Goal: Task Accomplishment & Management: Manage account settings

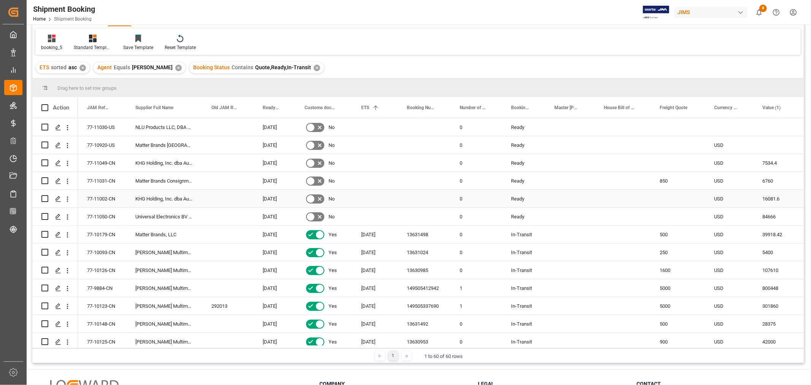
scroll to position [28, 0]
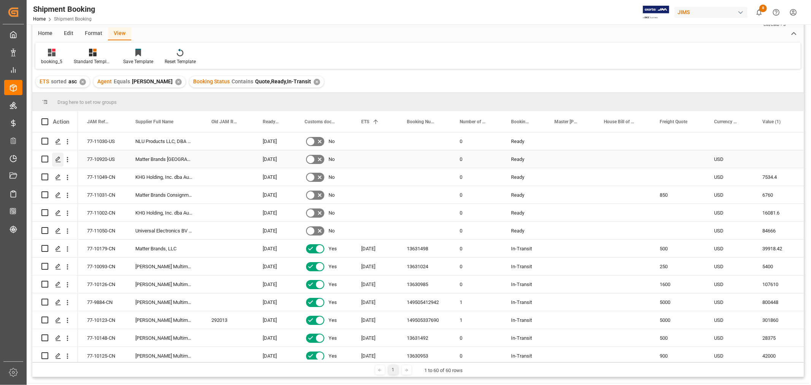
click at [56, 157] on icon "Press SPACE to select this row." at bounding box center [58, 159] width 6 height 6
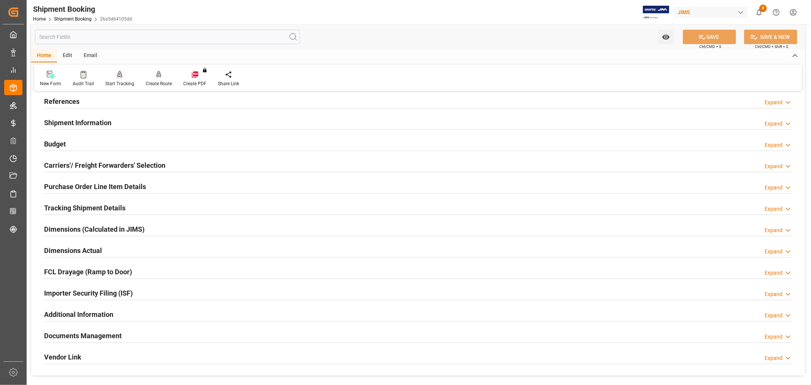
scroll to position [42, 0]
click at [76, 164] on h2 "Carriers'/ Freight Forwarders' Selection" at bounding box center [104, 166] width 121 height 10
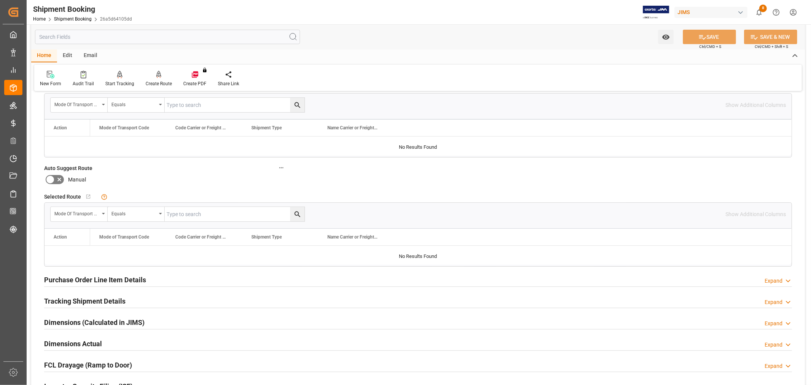
scroll to position [127, 0]
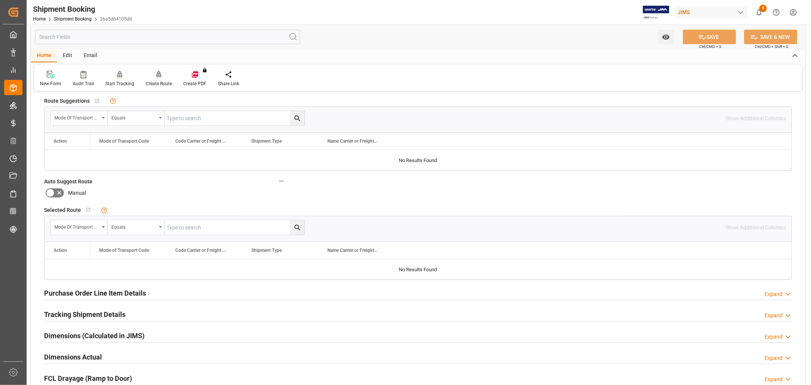
click at [157, 82] on div "Create Route" at bounding box center [159, 83] width 26 height 7
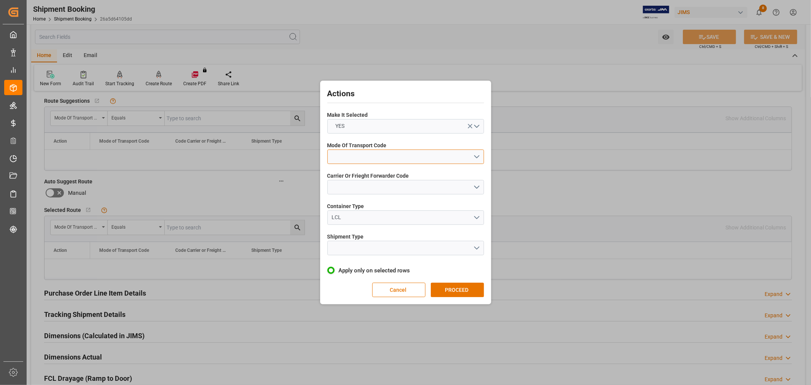
click at [347, 154] on button "open menu" at bounding box center [405, 156] width 157 height 14
click at [358, 176] on div "2- COURIER AIR" at bounding box center [406, 174] width 156 height 16
click at [360, 185] on button "open menu" at bounding box center [405, 187] width 157 height 14
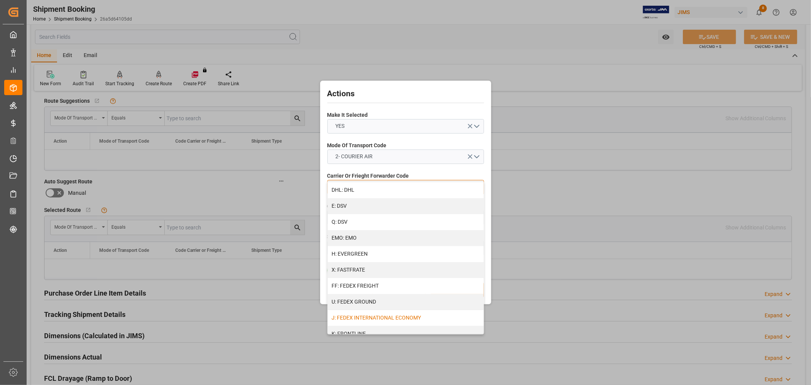
click at [395, 318] on div "J: FEDEX INTERNATIONAL ECONOMY" at bounding box center [406, 318] width 156 height 16
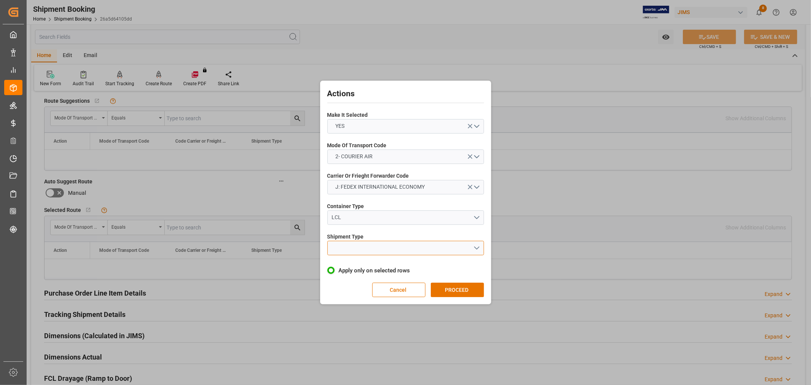
click at [367, 245] on button "open menu" at bounding box center [405, 248] width 157 height 14
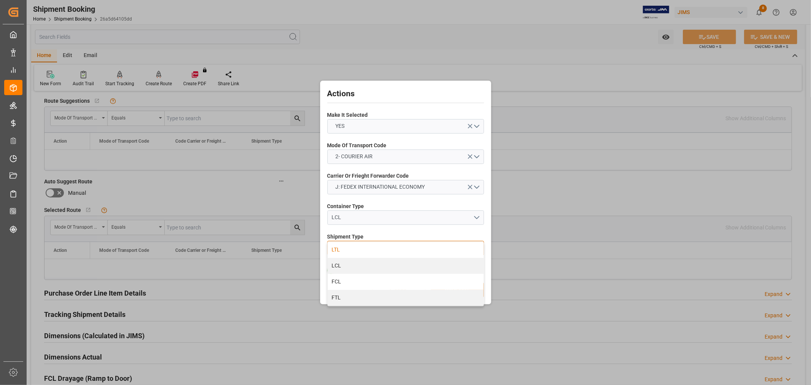
click at [363, 249] on div "LTL" at bounding box center [406, 250] width 156 height 16
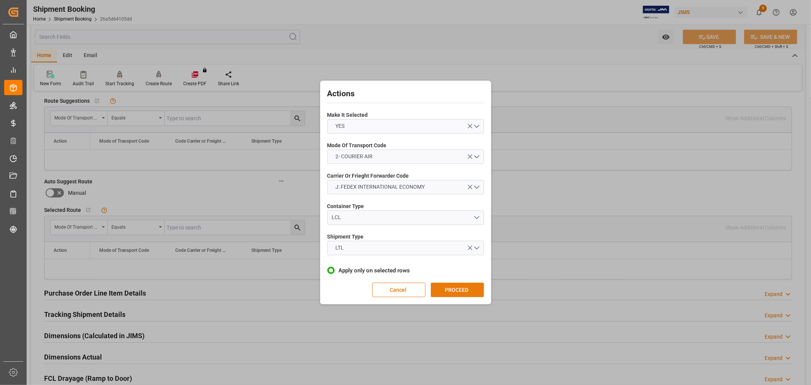
click at [454, 289] on button "PROCEED" at bounding box center [457, 289] width 53 height 14
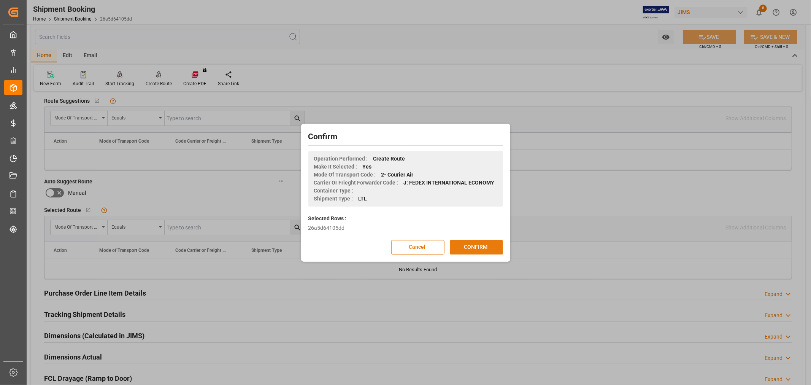
click at [477, 248] on button "CONFIRM" at bounding box center [476, 247] width 53 height 14
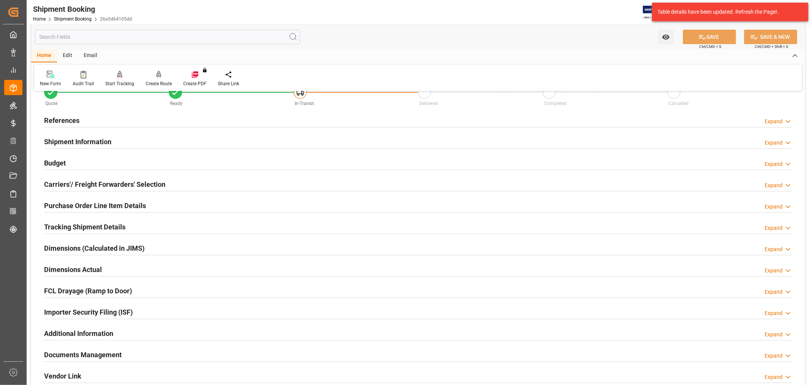
scroll to position [127, 0]
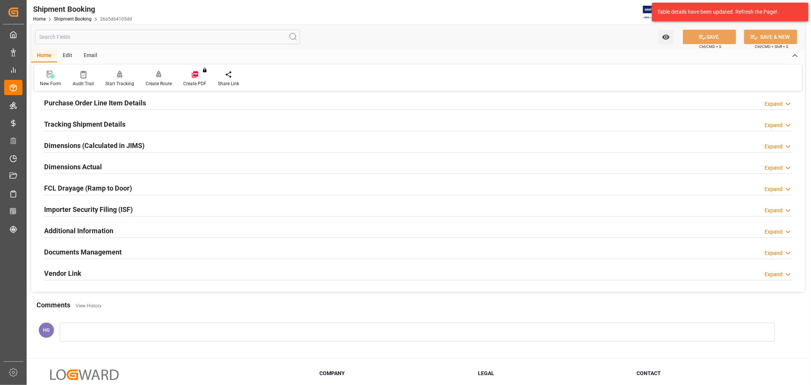
click at [94, 251] on h2 "Documents Management" at bounding box center [83, 252] width 78 height 10
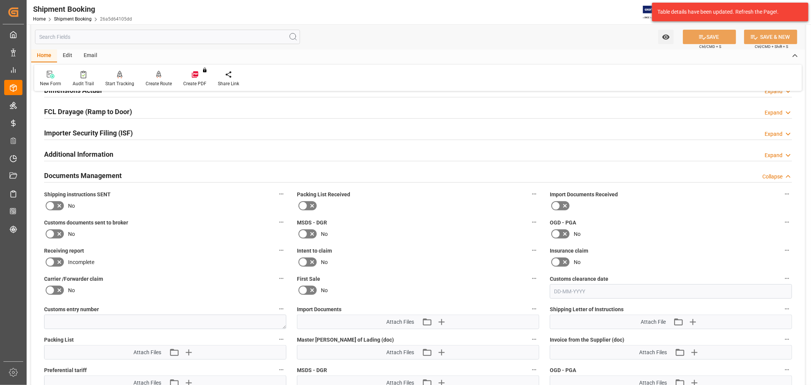
scroll to position [337, 0]
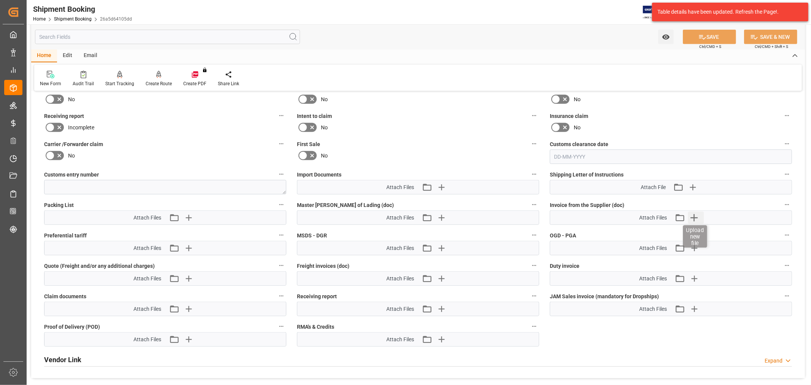
click at [689, 215] on icon "button" at bounding box center [693, 217] width 12 height 12
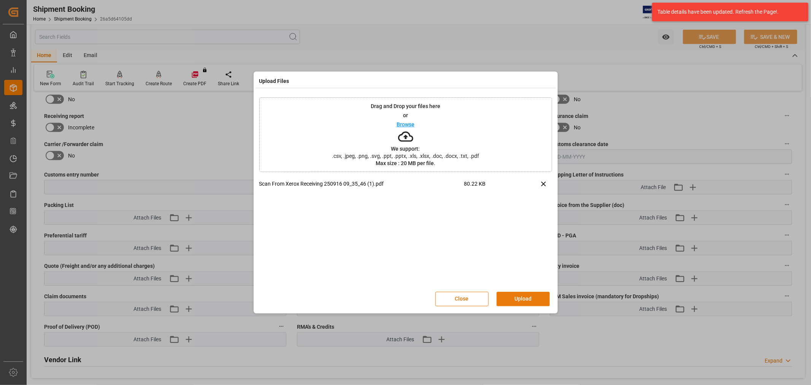
click at [534, 298] on button "Upload" at bounding box center [522, 298] width 53 height 14
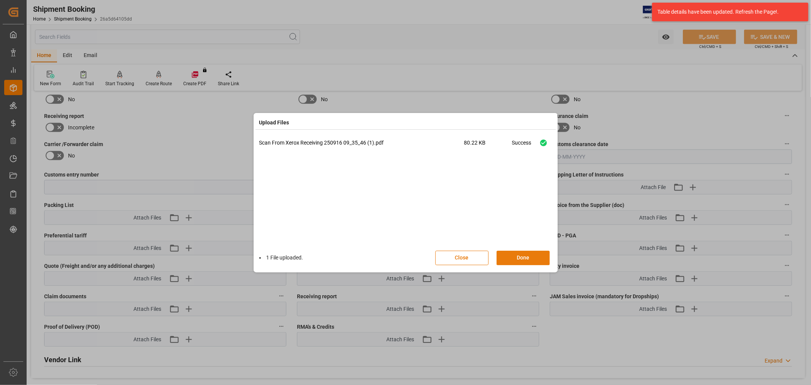
click at [512, 260] on button "Done" at bounding box center [522, 257] width 53 height 14
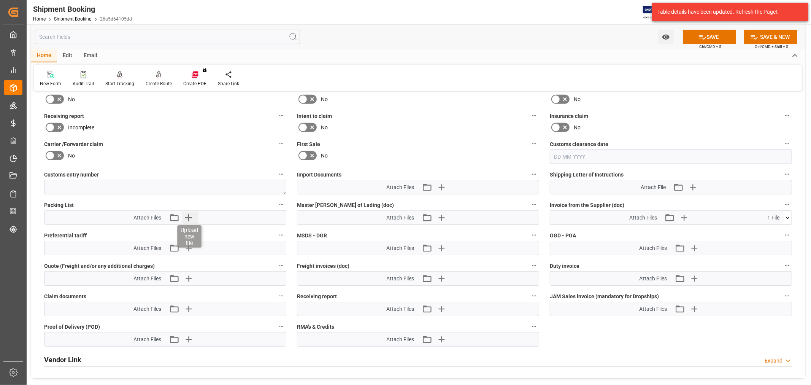
click at [190, 217] on icon "button" at bounding box center [188, 217] width 12 height 12
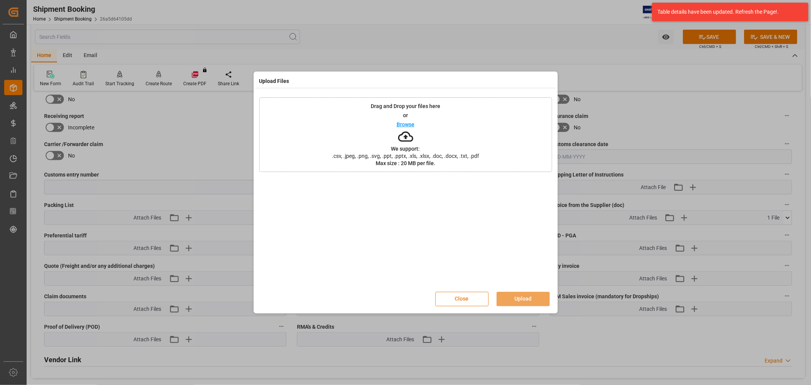
click at [457, 301] on button "Close" at bounding box center [461, 298] width 53 height 14
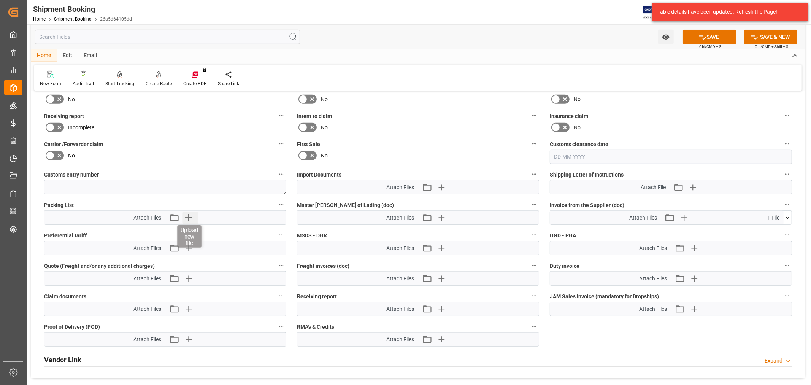
click at [188, 217] on icon "button" at bounding box center [188, 217] width 7 height 7
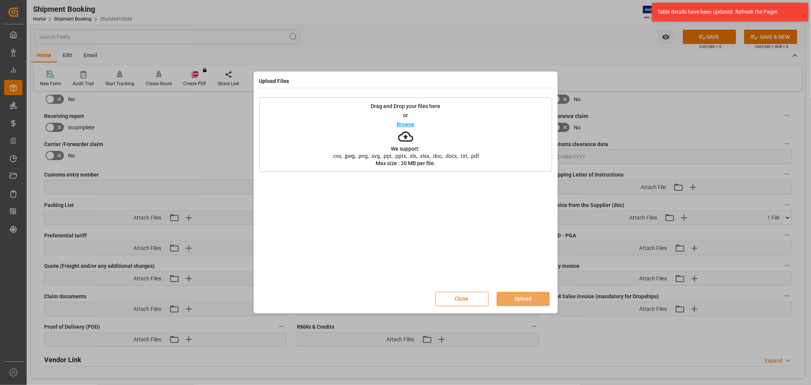
click at [456, 297] on button "Close" at bounding box center [461, 298] width 53 height 14
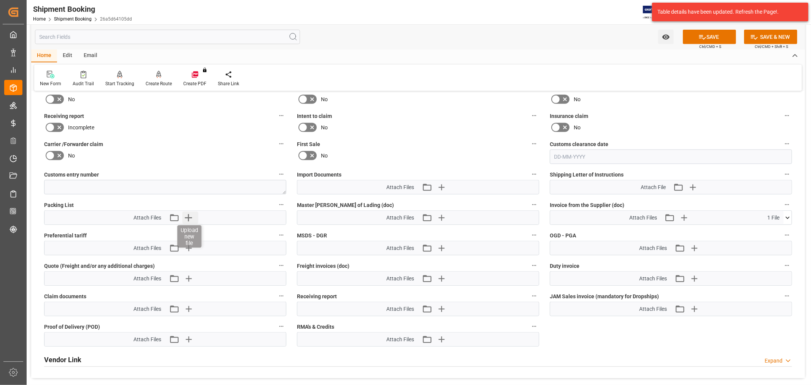
click at [187, 219] on icon "button" at bounding box center [188, 217] width 12 height 12
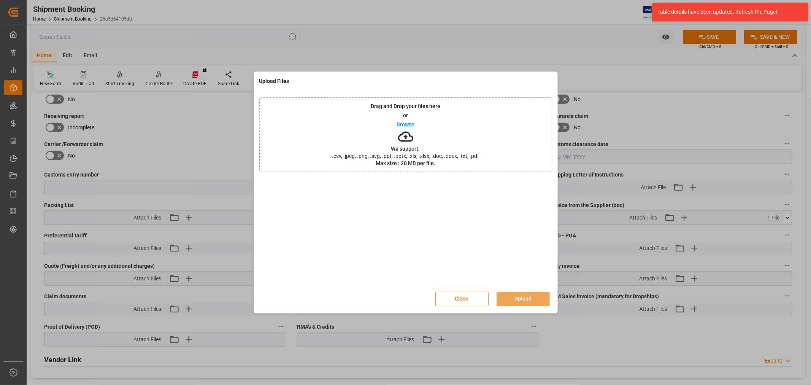
click at [453, 301] on button "Close" at bounding box center [461, 298] width 53 height 14
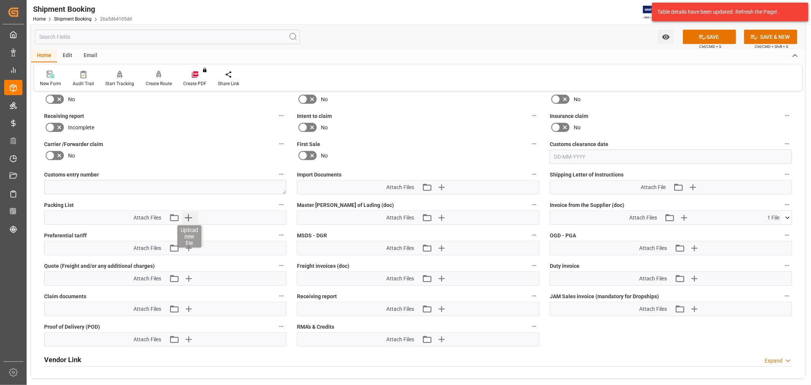
click at [189, 217] on icon "button" at bounding box center [188, 217] width 12 height 12
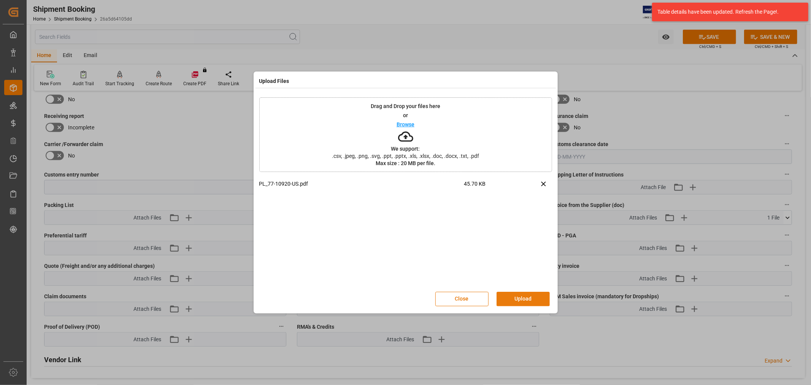
click at [521, 298] on button "Upload" at bounding box center [522, 298] width 53 height 14
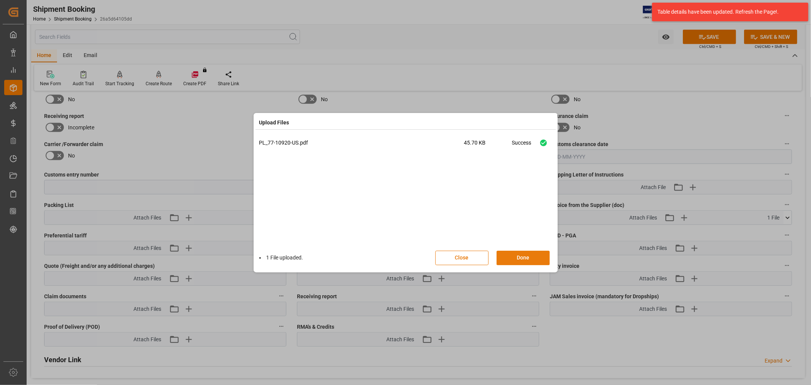
click at [516, 256] on button "Done" at bounding box center [522, 257] width 53 height 14
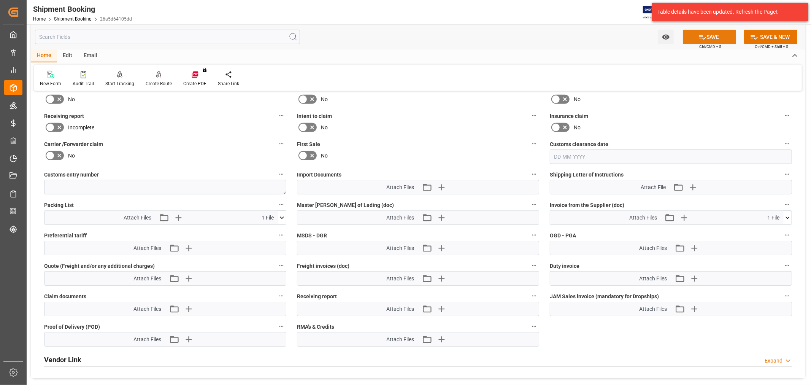
click at [705, 40] on button "SAVE" at bounding box center [709, 37] width 53 height 14
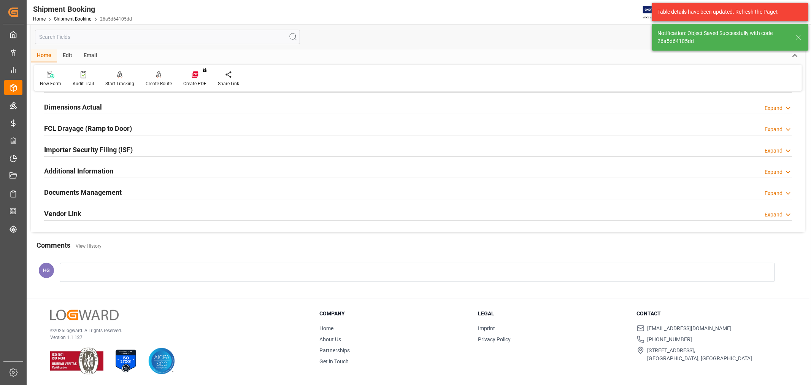
scroll to position [187, 0]
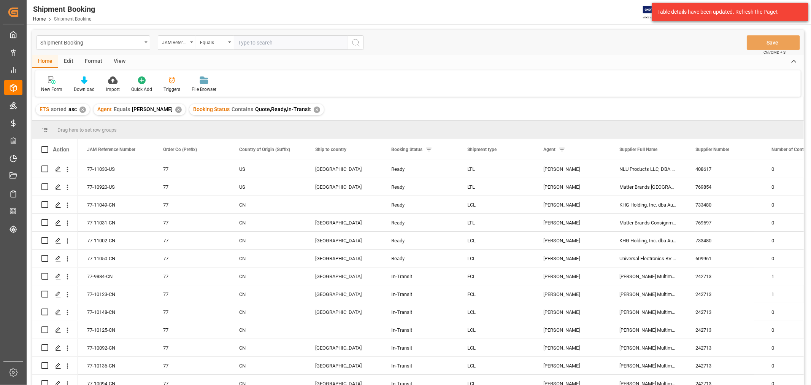
click at [269, 37] on input "text" at bounding box center [291, 42] width 114 height 14
type input "77-10920-US"
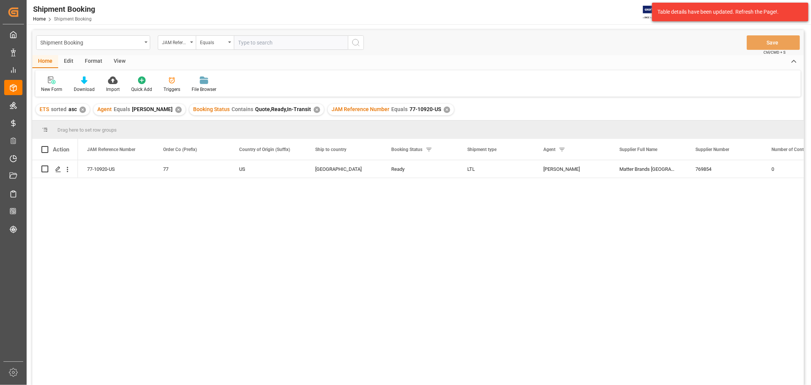
click at [119, 61] on div "View" at bounding box center [119, 61] width 23 height 13
click at [52, 86] on div "Default" at bounding box center [48, 89] width 15 height 7
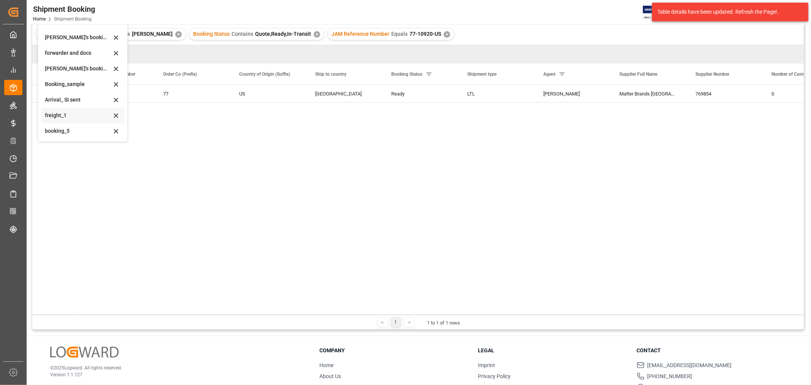
scroll to position [84, 0]
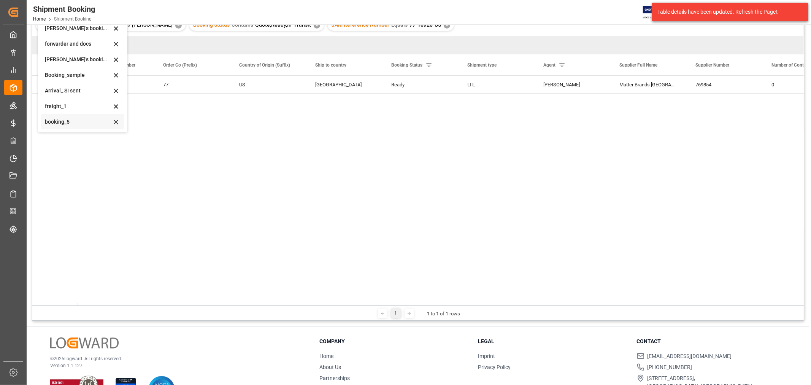
click at [54, 122] on div "booking_5" at bounding box center [78, 122] width 67 height 8
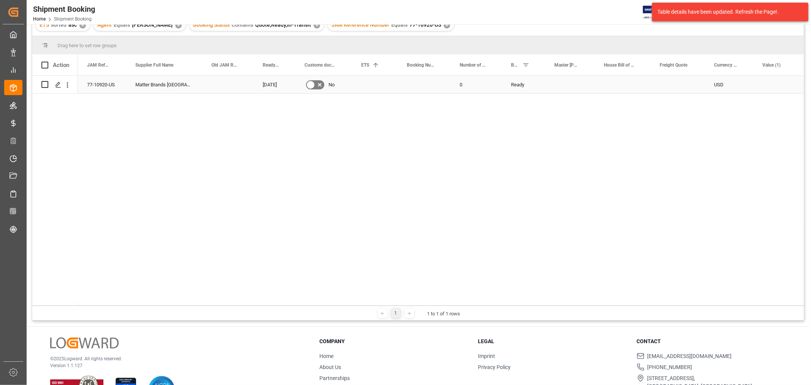
click at [211, 82] on div "Press SPACE to select this row." at bounding box center [227, 84] width 51 height 17
click at [374, 82] on div "Press SPACE to select this row." at bounding box center [375, 84] width 46 height 17
click at [417, 84] on div "Press SPACE to select this row." at bounding box center [424, 84] width 53 height 17
click at [417, 84] on input "Press SPACE to select this row." at bounding box center [424, 89] width 41 height 14
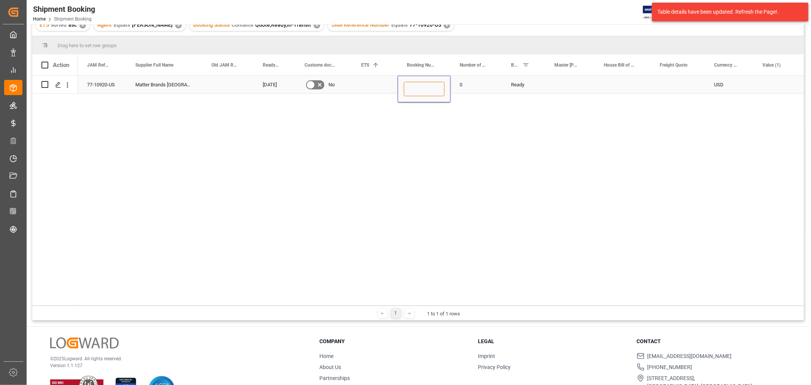
click at [418, 93] on input "Press SPACE to select this row." at bounding box center [424, 89] width 41 height 14
paste input "400057010218"
type input "400057010218"
click at [373, 86] on div "Press SPACE to select this row." at bounding box center [375, 84] width 46 height 17
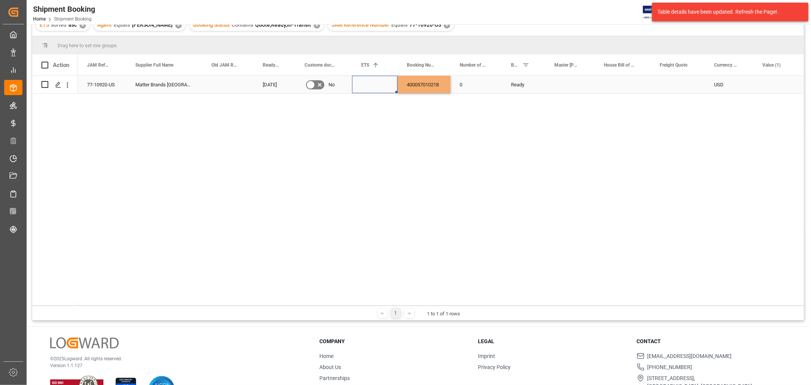
click at [373, 86] on div "Press SPACE to select this row." at bounding box center [375, 84] width 46 height 17
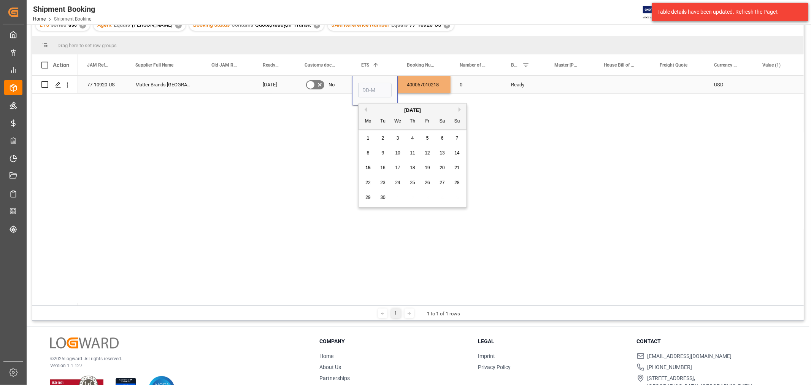
click at [373, 86] on input "Press SPACE to select this row." at bounding box center [374, 90] width 33 height 14
type input "[DATE]"
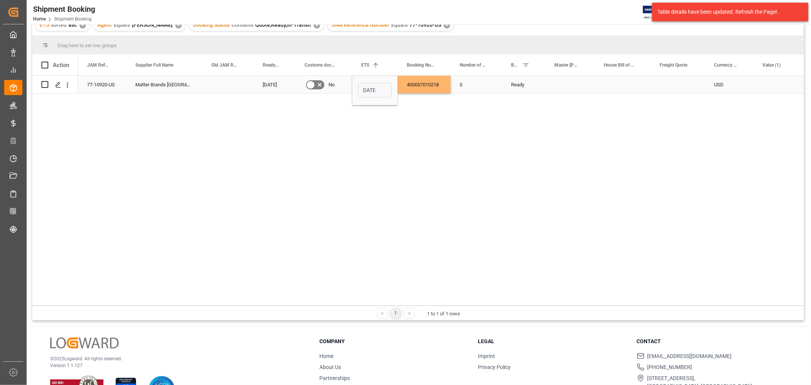
scroll to position [0, 0]
click at [557, 92] on div "Press SPACE to select this row." at bounding box center [569, 84] width 49 height 17
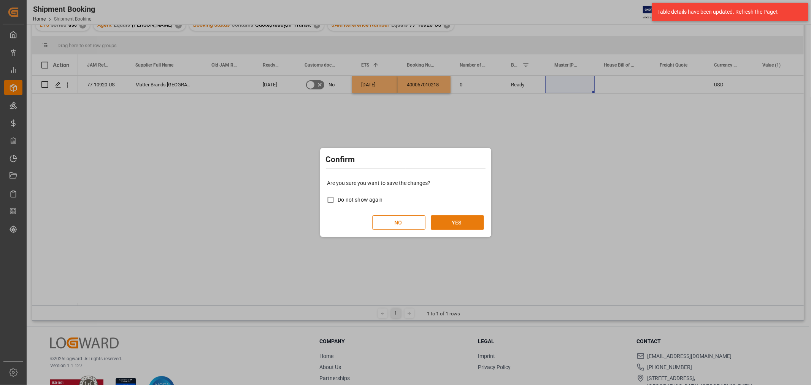
click at [459, 219] on button "YES" at bounding box center [457, 222] width 53 height 14
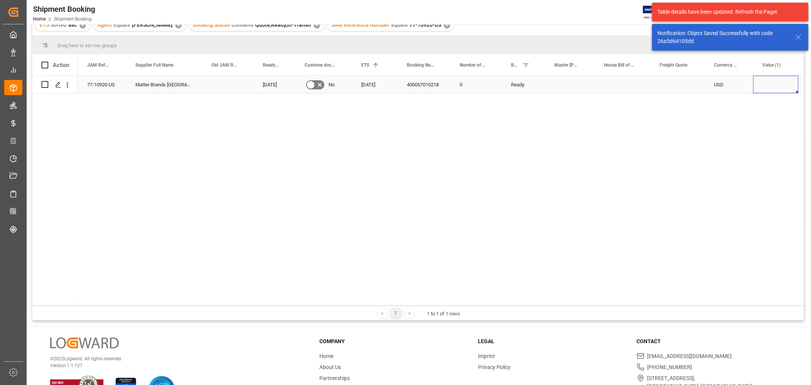
click at [753, 85] on div "Press SPACE to select this row." at bounding box center [775, 84] width 45 height 17
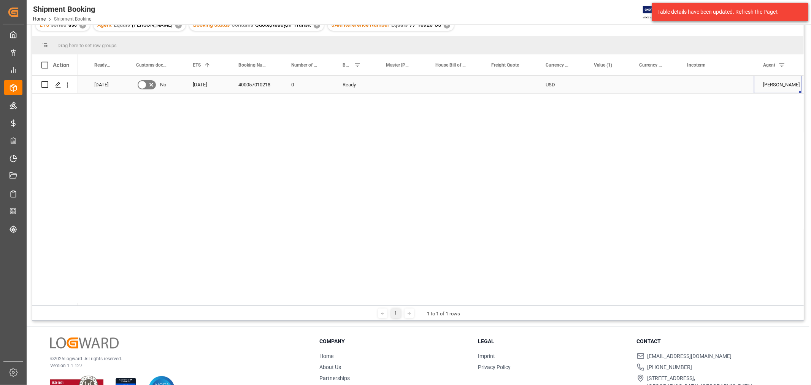
scroll to position [0, 168]
click at [699, 85] on div "Press SPACE to select this row." at bounding box center [716, 84] width 76 height 17
click at [699, 85] on input "Press SPACE to select this row." at bounding box center [716, 89] width 64 height 14
type input "DAP"
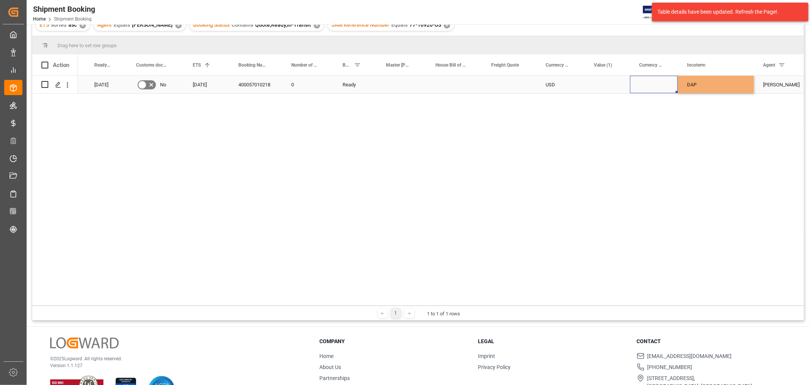
click at [647, 86] on div "Press SPACE to select this row." at bounding box center [654, 84] width 48 height 17
click at [512, 89] on div "Press SPACE to select this row." at bounding box center [509, 84] width 54 height 17
click at [512, 89] on input "Press SPACE to select this row." at bounding box center [509, 89] width 42 height 14
type input "0"
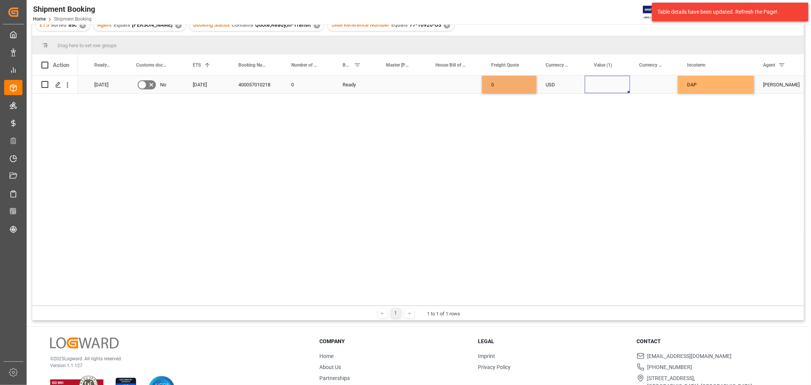
click at [594, 91] on div "Press SPACE to select this row." at bounding box center [606, 84] width 45 height 17
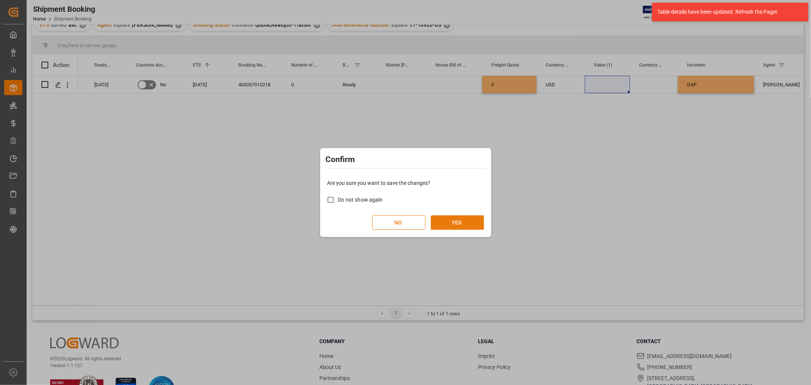
click at [469, 216] on button "YES" at bounding box center [457, 222] width 53 height 14
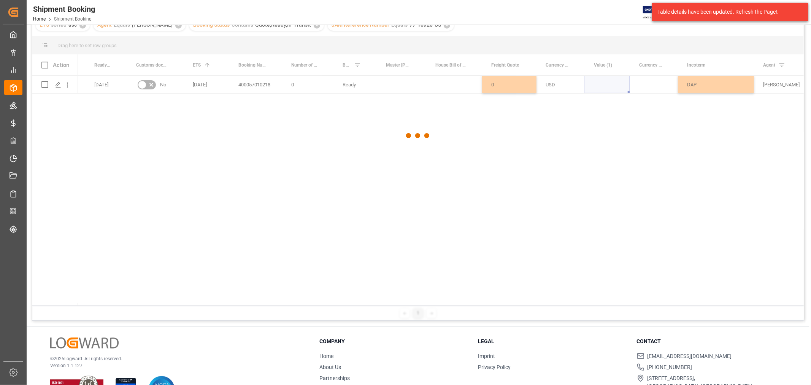
click at [631, 90] on div at bounding box center [417, 136] width 771 height 380
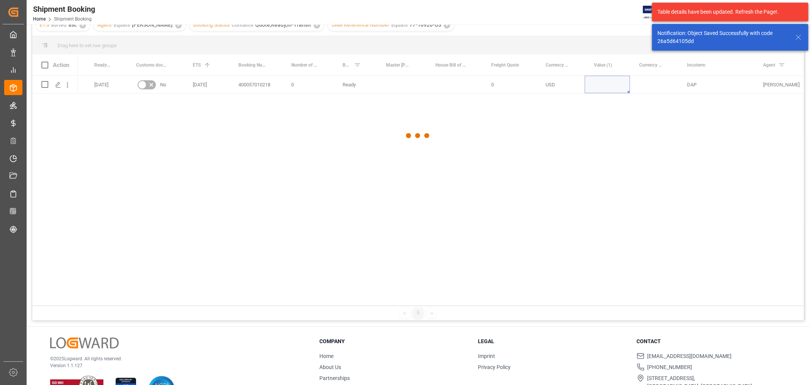
click at [640, 87] on div at bounding box center [417, 136] width 771 height 380
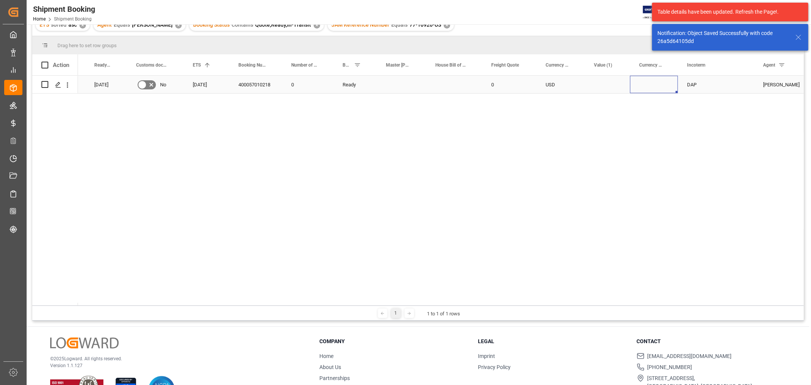
click at [650, 85] on div "Press SPACE to select this row." at bounding box center [654, 84] width 48 height 17
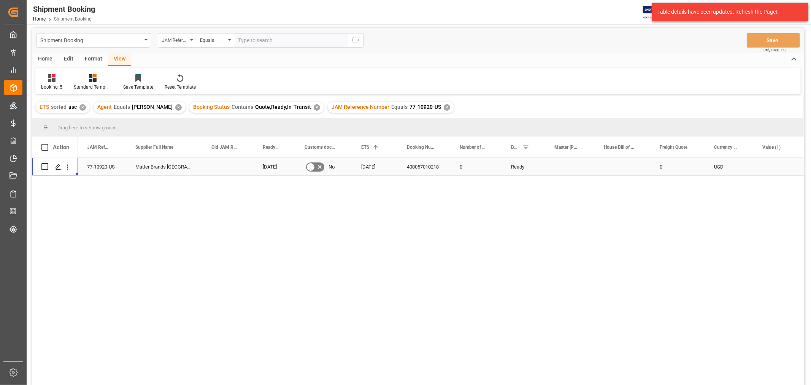
scroll to position [0, 0]
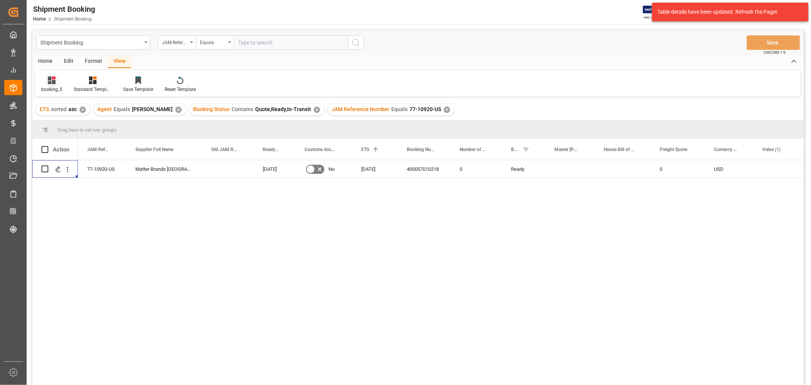
click at [46, 87] on div "booking_5" at bounding box center [51, 89] width 21 height 7
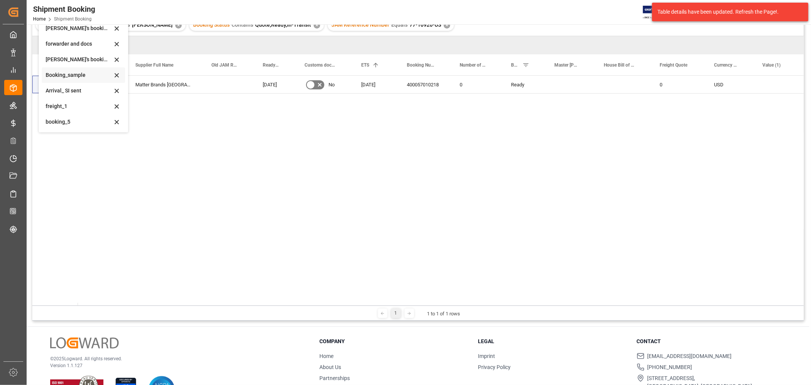
click at [66, 77] on div "Booking_sample" at bounding box center [79, 75] width 67 height 8
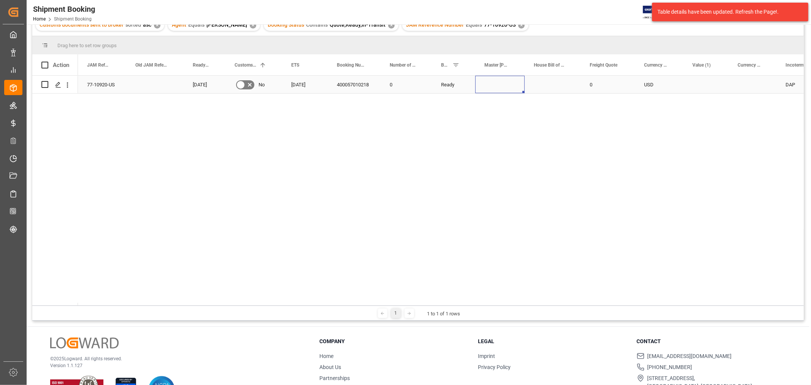
click at [495, 89] on div "Press SPACE to select this row." at bounding box center [499, 84] width 49 height 17
click at [686, 86] on div "Press SPACE to select this row." at bounding box center [705, 84] width 45 height 17
click at [743, 89] on div "Press SPACE to select this row." at bounding box center [752, 84] width 48 height 17
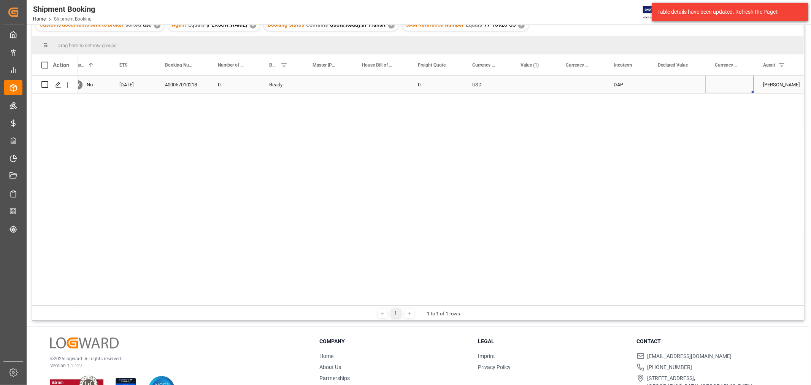
click at [720, 82] on div "Press SPACE to select this row." at bounding box center [729, 84] width 48 height 17
click at [664, 84] on div "Press SPACE to select this row." at bounding box center [676, 84] width 57 height 17
click at [664, 84] on input "Press SPACE to select this row." at bounding box center [676, 89] width 45 height 14
type input "7.12"
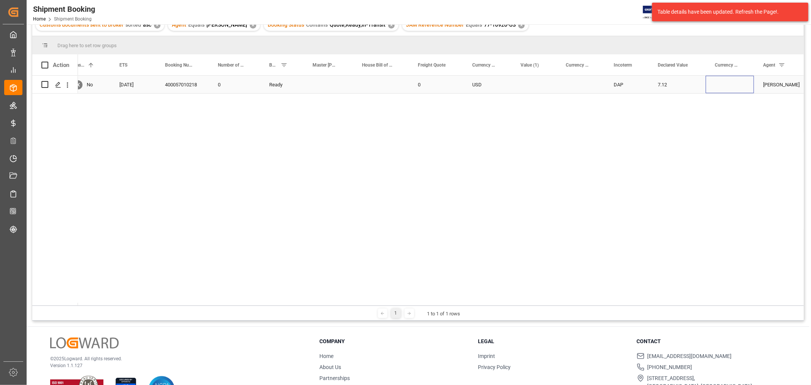
click at [714, 82] on div "Press SPACE to select this row." at bounding box center [729, 84] width 48 height 17
click at [734, 89] on div "Press SPACE to select this row." at bounding box center [729, 84] width 48 height 17
click at [734, 89] on input "Press SPACE to select this row." at bounding box center [729, 89] width 36 height 14
type input "USD"
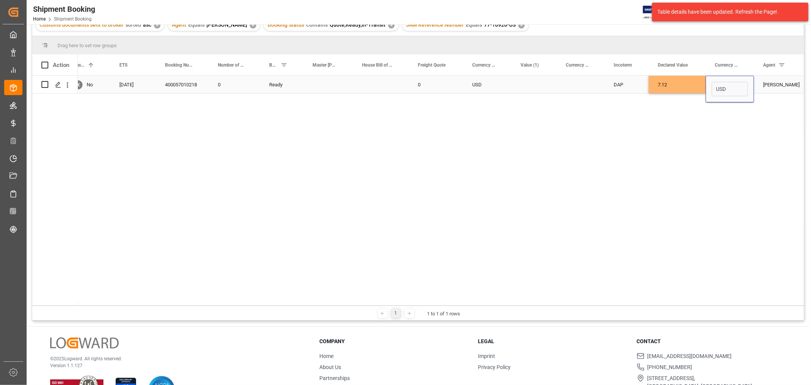
click at [570, 81] on div "Press SPACE to select this row." at bounding box center [580, 84] width 48 height 17
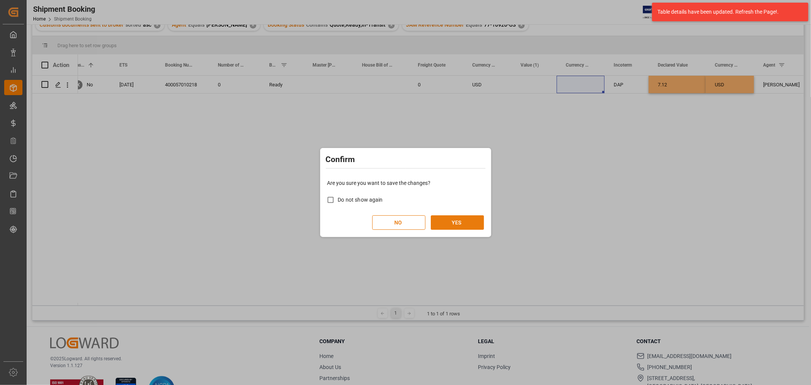
click at [445, 222] on button "YES" at bounding box center [457, 222] width 53 height 14
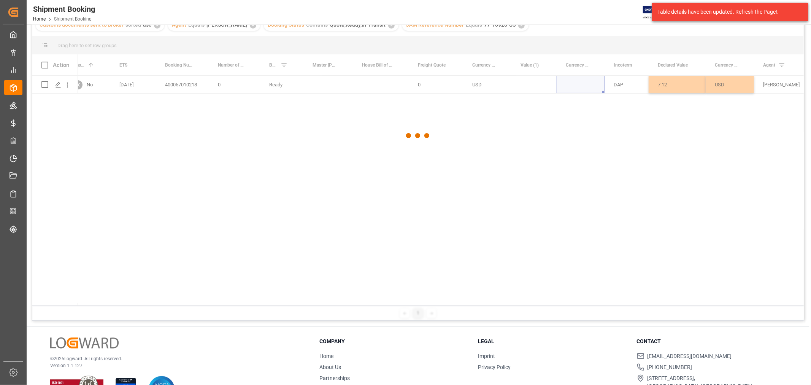
click at [442, 210] on div at bounding box center [417, 136] width 771 height 380
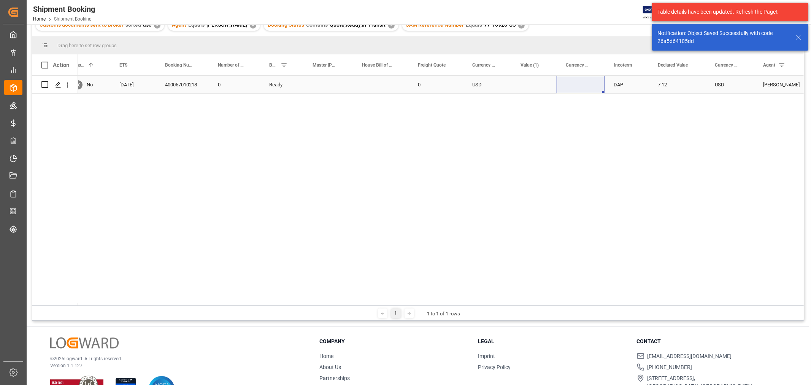
click at [301, 83] on div "Ready" at bounding box center [281, 84] width 43 height 17
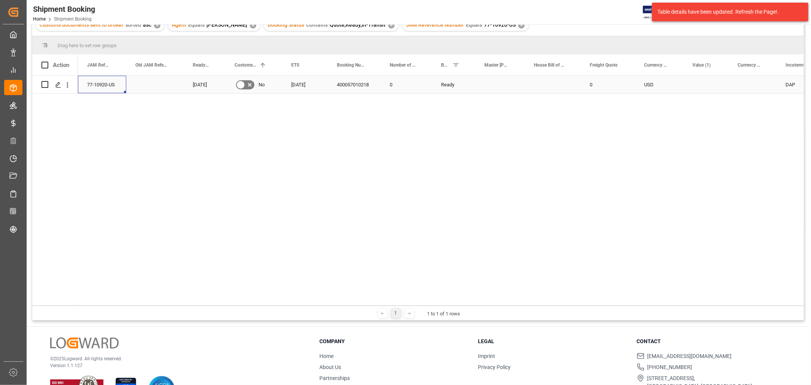
click at [105, 81] on div "77-10920-US" at bounding box center [102, 84] width 48 height 17
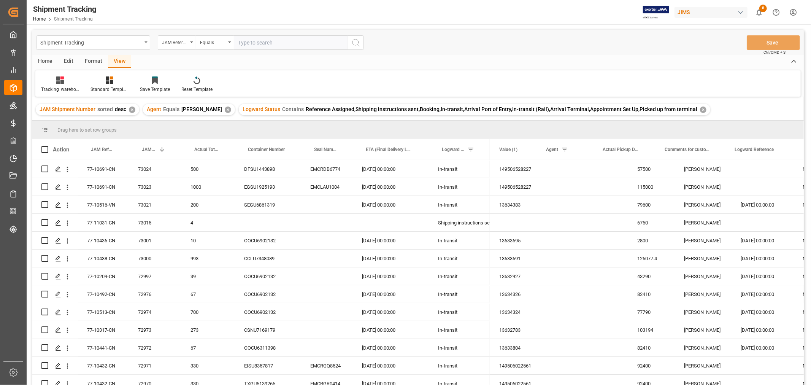
scroll to position [0, 138]
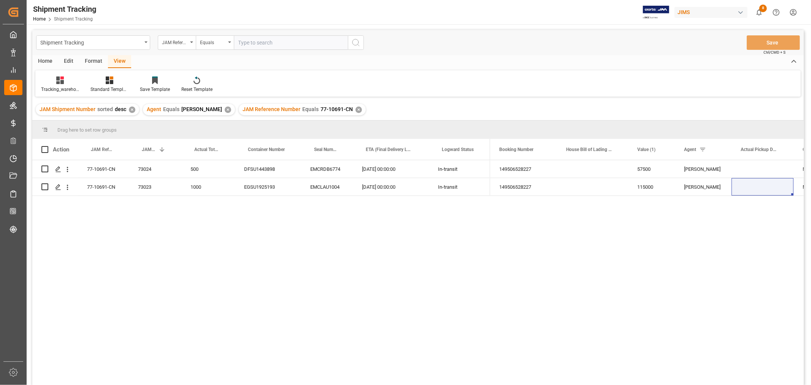
click at [355, 109] on div "✕" at bounding box center [358, 109] width 6 height 6
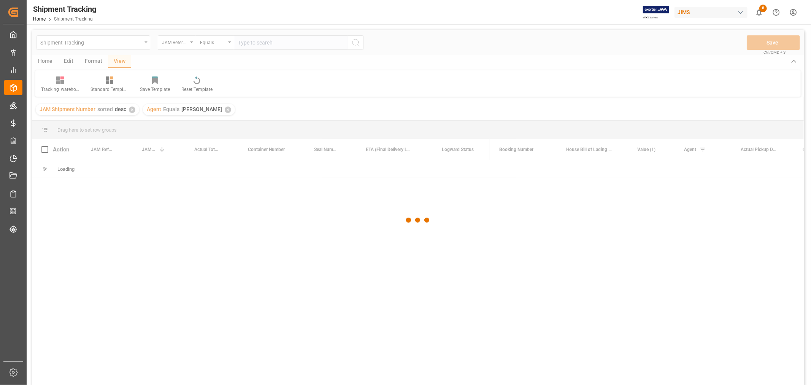
click at [279, 43] on div at bounding box center [417, 220] width 771 height 380
click at [278, 43] on div at bounding box center [417, 220] width 771 height 380
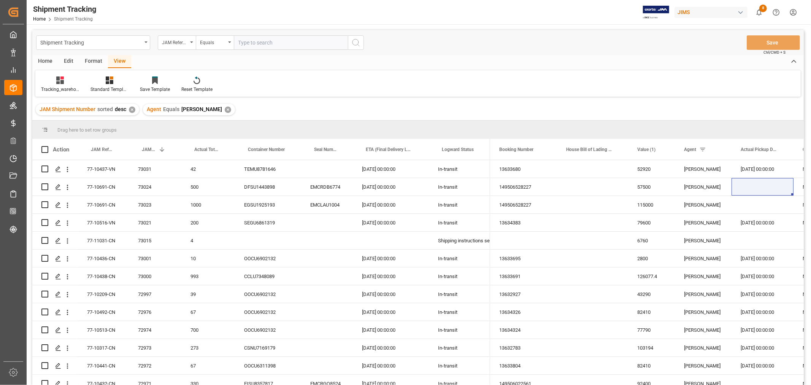
click at [278, 43] on input "text" at bounding box center [291, 42] width 114 height 14
paste input "77-10920-US"
type input "77-10920-US"
click at [358, 43] on icon "search button" at bounding box center [355, 42] width 9 height 9
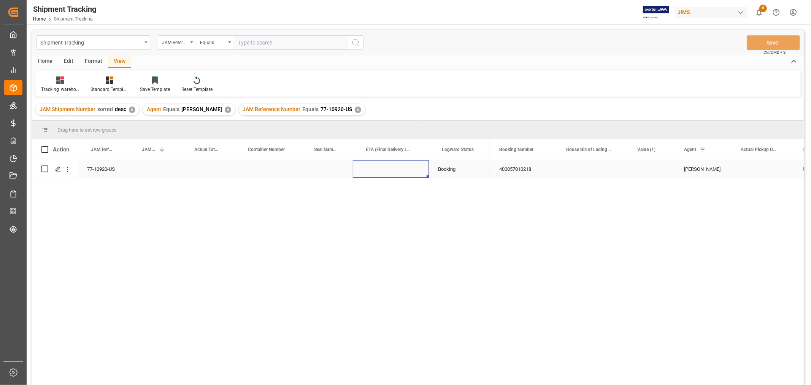
click at [363, 165] on div "Press SPACE to select this row." at bounding box center [391, 168] width 76 height 17
click at [639, 169] on div "Press SPACE to select this row." at bounding box center [651, 168] width 47 height 17
click at [641, 169] on div "Press SPACE to select this row." at bounding box center [651, 168] width 47 height 17
type input "7.12"
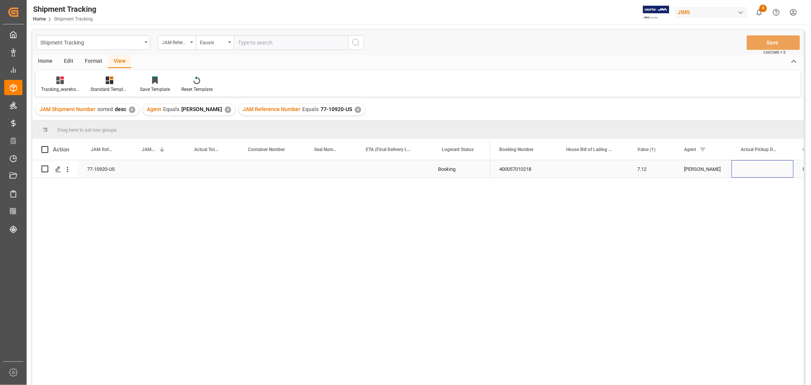
click at [753, 171] on div "Press SPACE to select this row." at bounding box center [762, 168] width 62 height 17
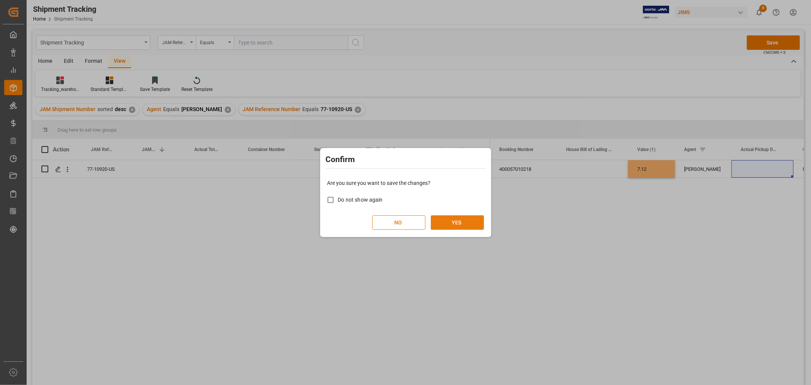
click at [469, 223] on button "YES" at bounding box center [457, 222] width 53 height 14
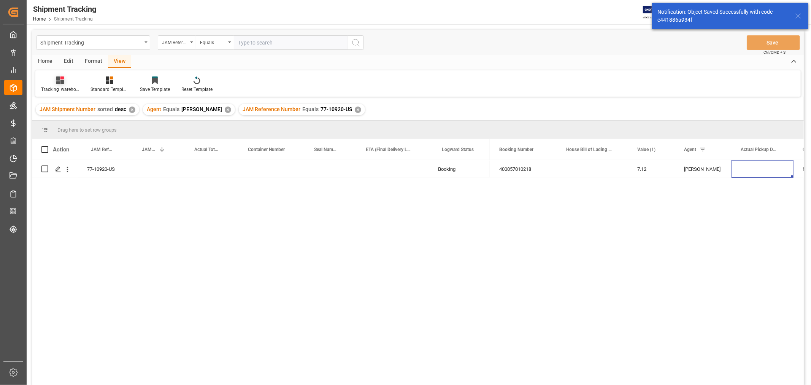
click at [65, 89] on div "Tracking_warehouse 1" at bounding box center [60, 89] width 38 height 7
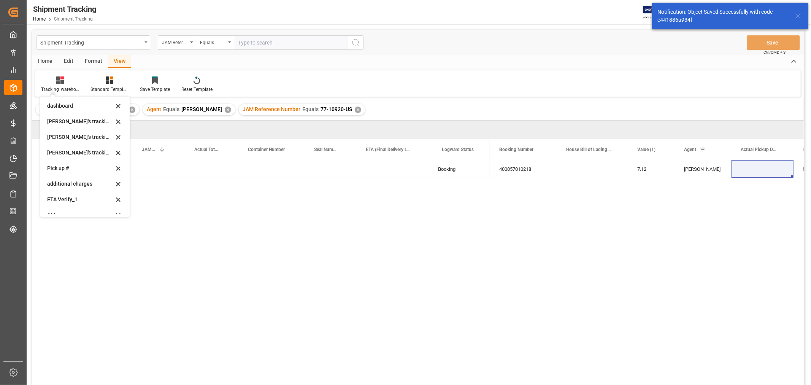
scroll to position [150, 0]
click at [82, 147] on div "Huixin's tracking all_sample" at bounding box center [84, 144] width 83 height 16
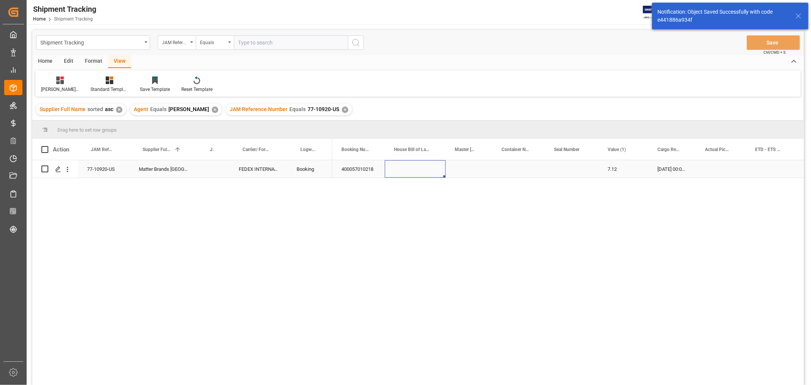
click at [428, 175] on div "Press SPACE to select this row." at bounding box center [415, 168] width 61 height 17
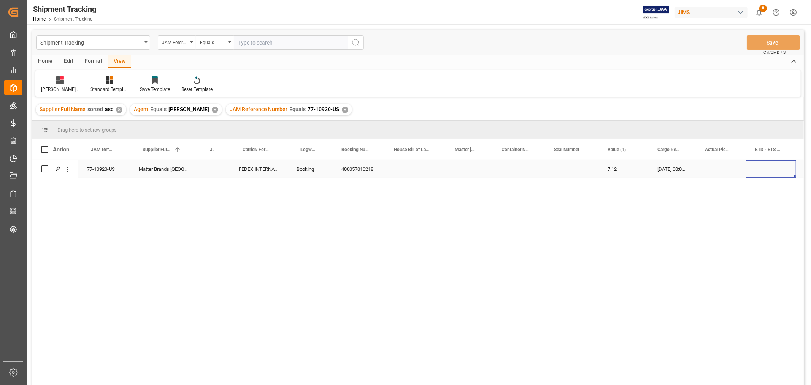
click at [762, 169] on div "Press SPACE to select this row." at bounding box center [771, 168] width 50 height 17
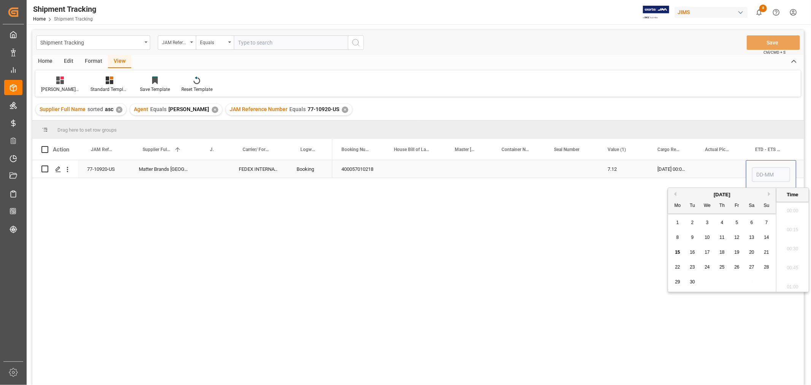
click at [762, 169] on input "Press SPACE to select this row." at bounding box center [771, 174] width 38 height 14
type input "10-09-2025 00:00"
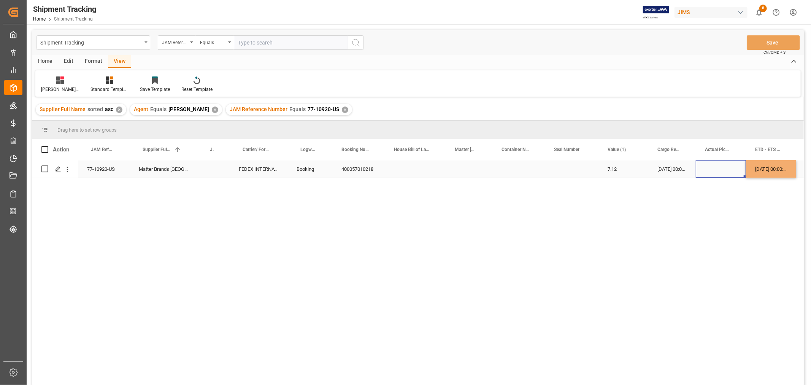
click at [728, 167] on div "Press SPACE to select this row." at bounding box center [720, 168] width 50 height 17
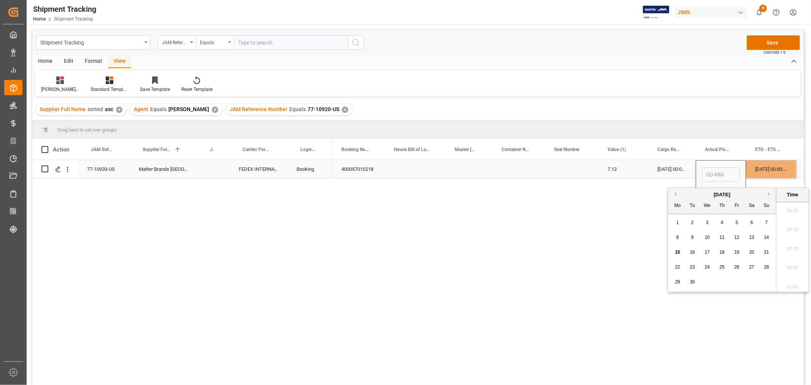
scroll to position [857, 0]
type input "10-09-2025 00:00"
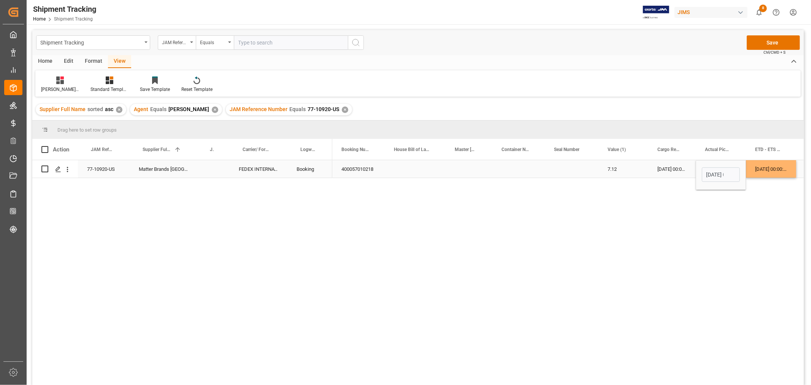
click at [771, 169] on div "10-09-2025 00:00:00" at bounding box center [771, 168] width 50 height 17
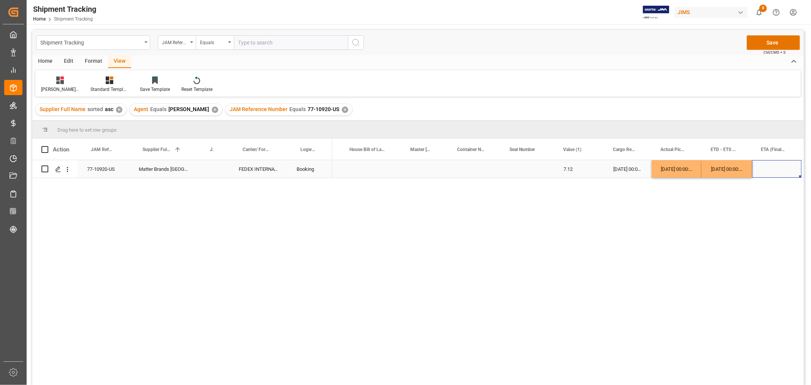
scroll to position [0, 94]
click at [733, 171] on div "Press SPACE to select this row." at bounding box center [726, 168] width 49 height 17
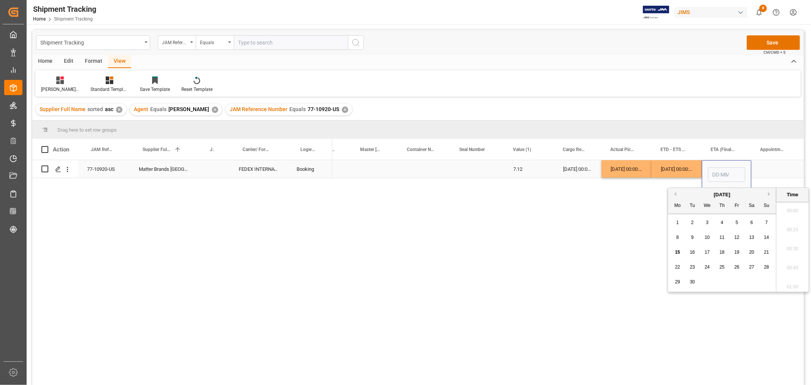
scroll to position [857, 0]
click at [733, 171] on input "Press SPACE to select this row." at bounding box center [726, 174] width 37 height 14
type input "12-09-2025 00:00"
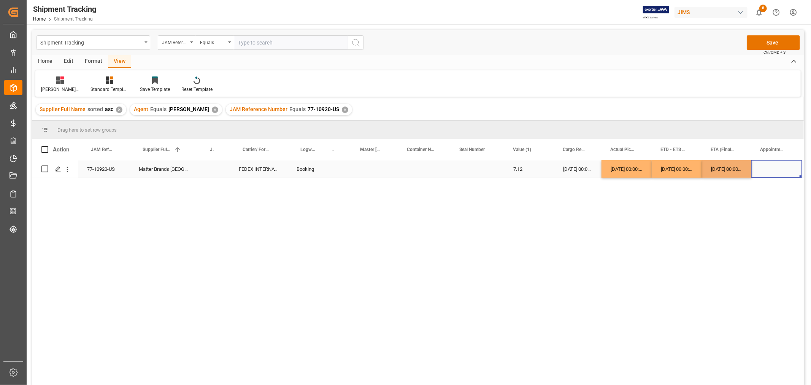
click at [760, 170] on div "Press SPACE to select this row." at bounding box center [776, 168] width 51 height 17
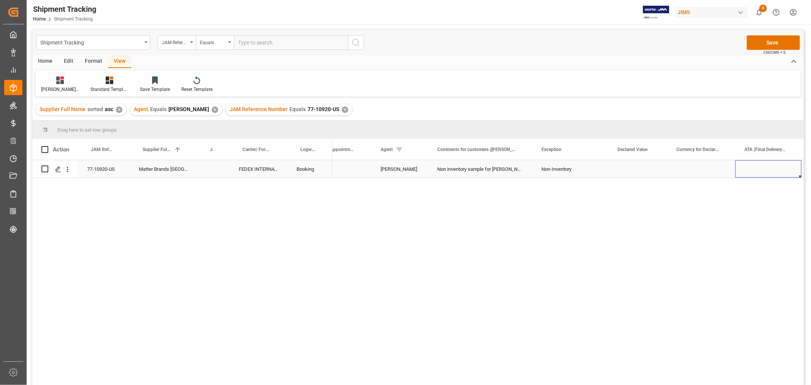
scroll to position [0, 600]
click at [675, 172] on div "Press SPACE to select this row." at bounding box center [692, 168] width 66 height 17
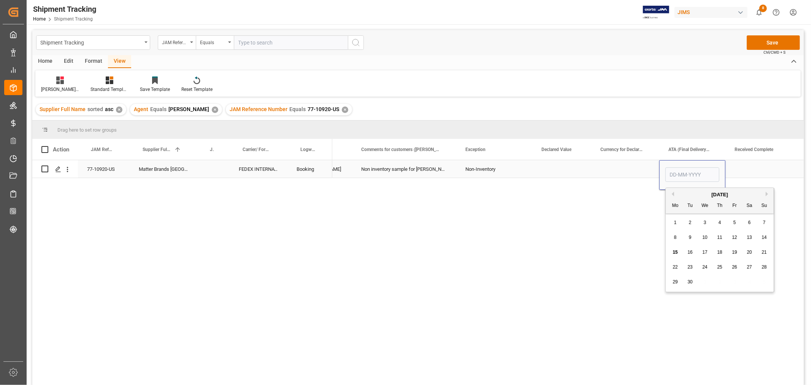
click at [675, 172] on input "Press SPACE to select this row." at bounding box center [692, 174] width 54 height 14
type input "12-09-2025"
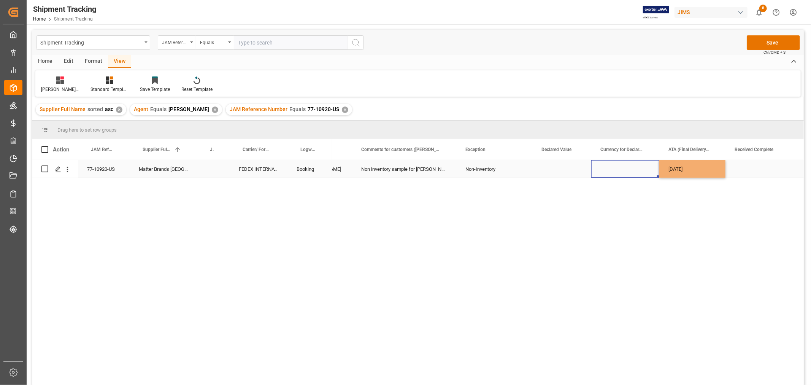
click at [626, 165] on div "Press SPACE to select this row." at bounding box center [625, 168] width 68 height 17
click at [757, 39] on button "Save" at bounding box center [772, 42] width 53 height 14
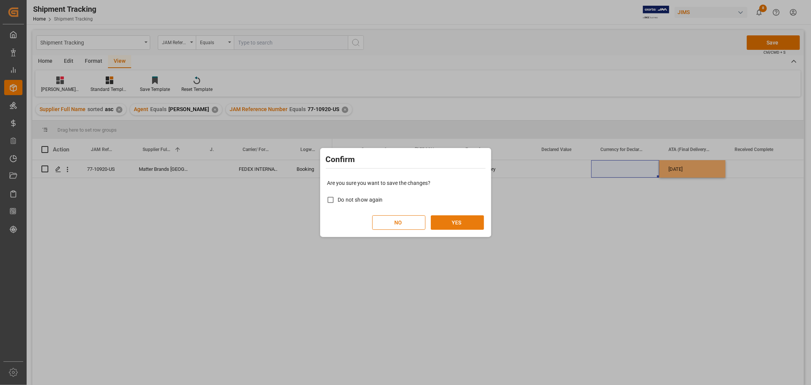
click at [461, 222] on button "YES" at bounding box center [457, 222] width 53 height 14
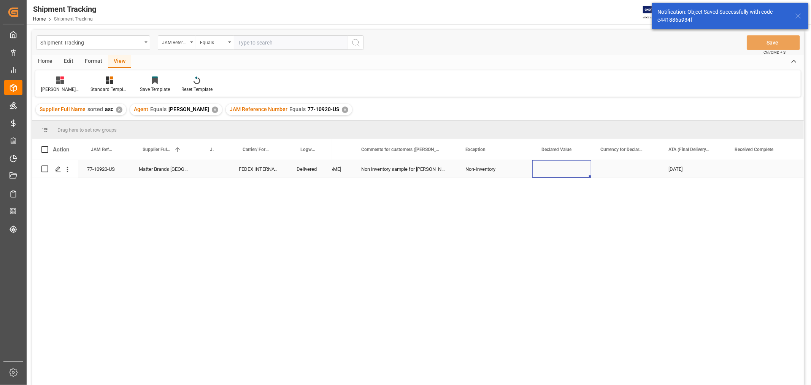
click at [542, 173] on div "Press SPACE to select this row." at bounding box center [561, 168] width 59 height 17
